Goal: Communication & Community: Answer question/provide support

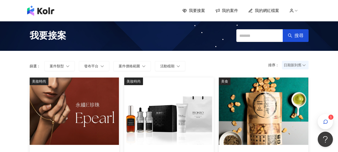
click at [224, 15] on div "我要接案 我的案件 我的網紅檔案 1" at bounding box center [169, 11] width 289 height 10
click at [226, 10] on span "我的案件" at bounding box center [230, 11] width 16 height 6
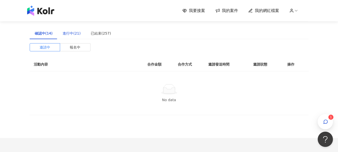
click at [69, 34] on div "進行中(21)" at bounding box center [72, 33] width 18 height 6
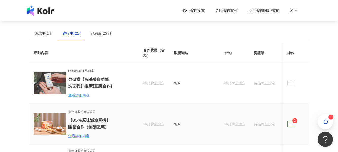
click at [288, 125] on span "ellipsis" at bounding box center [291, 123] width 8 height 7
click at [299, 111] on div "傳訊 1" at bounding box center [300, 114] width 19 height 6
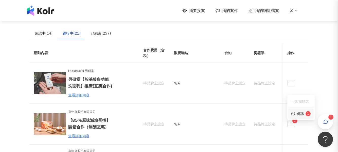
scroll to position [502, 0]
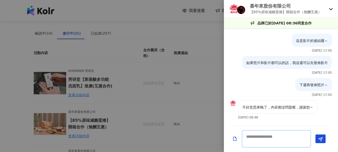
click at [281, 136] on textarea at bounding box center [276, 138] width 69 height 17
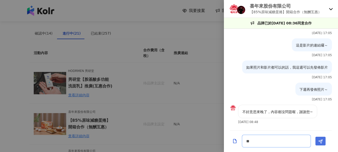
type textarea "**"
click at [318, 143] on button "Send" at bounding box center [321, 140] width 10 height 9
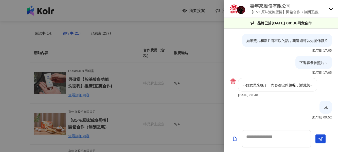
click at [205, 116] on div at bounding box center [169, 76] width 338 height 152
